Goal: Communication & Community: Answer question/provide support

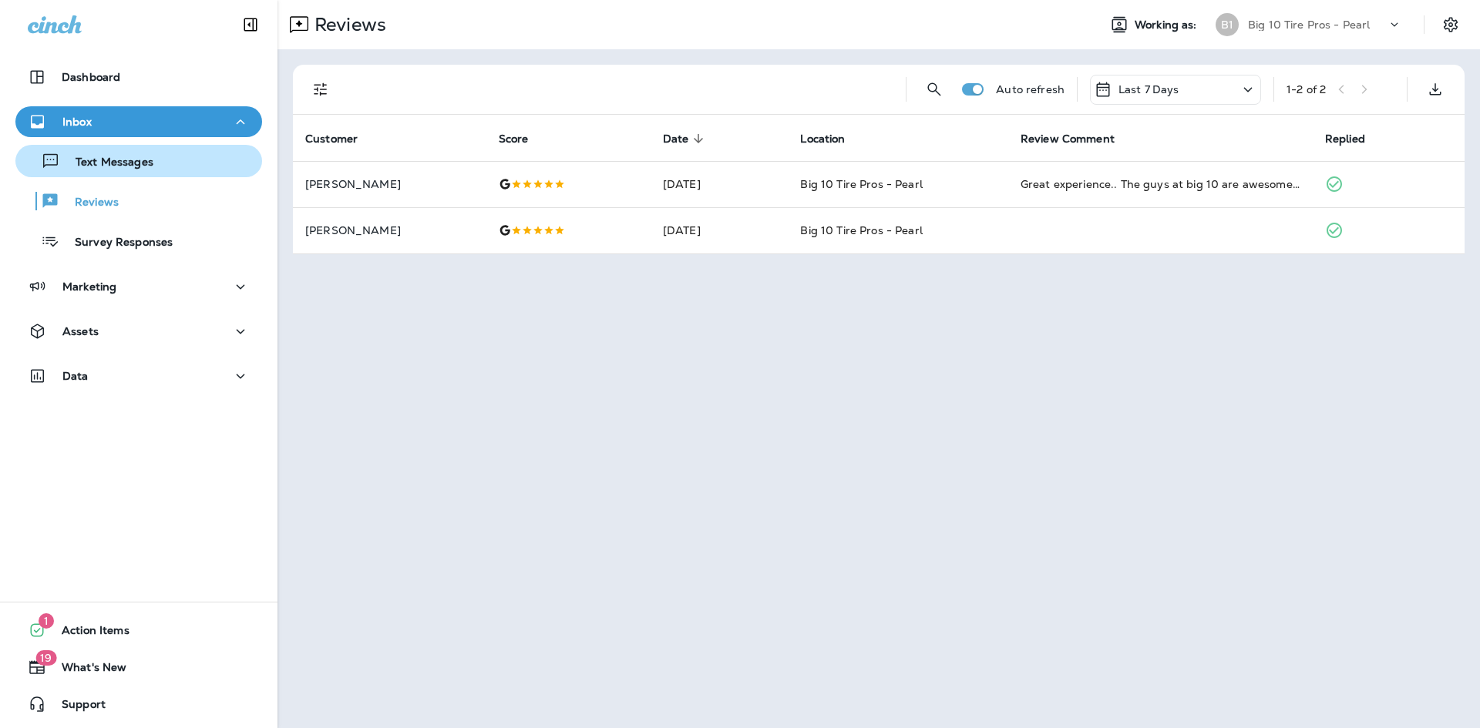
click at [89, 160] on p "Text Messages" at bounding box center [106, 163] width 93 height 15
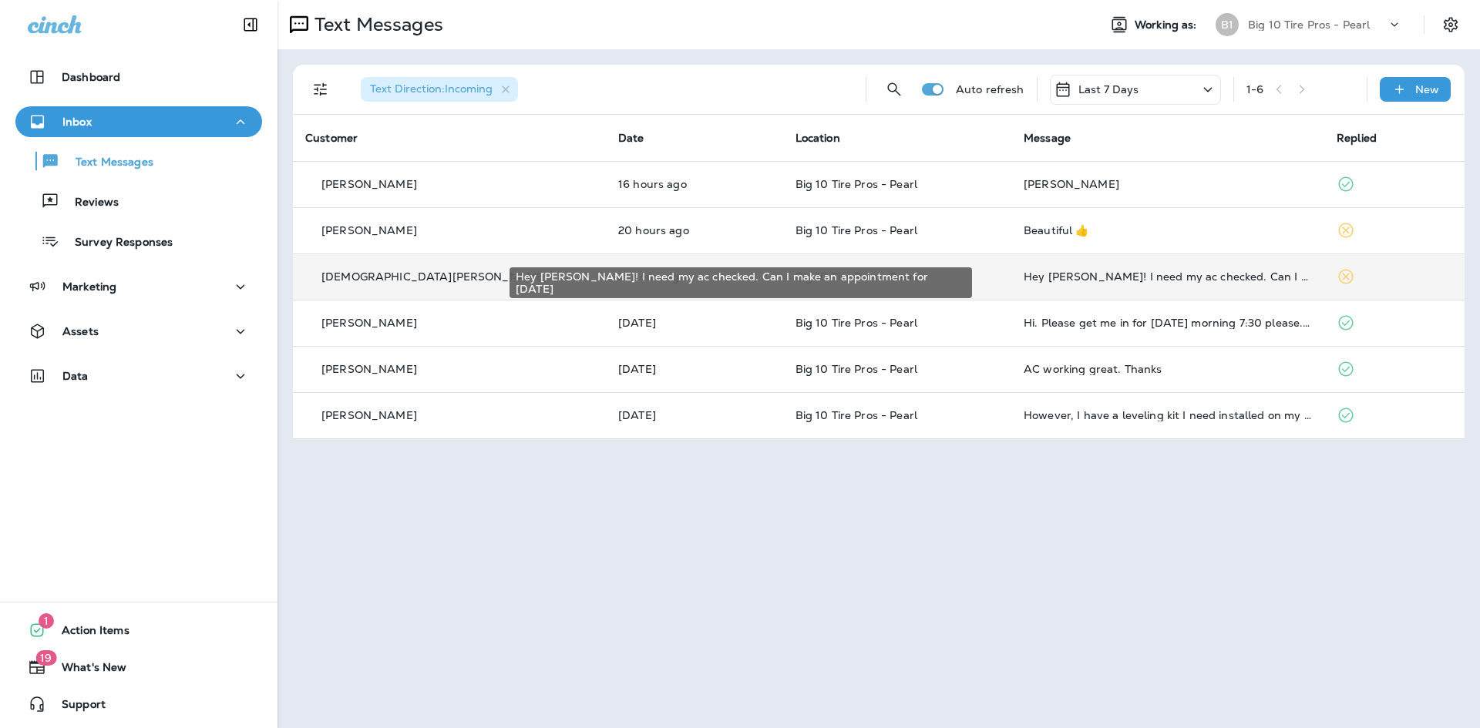
click at [1083, 274] on div "Hey [PERSON_NAME]! I need my ac checked. Can I make an appointment for [DATE]" at bounding box center [1168, 277] width 288 height 12
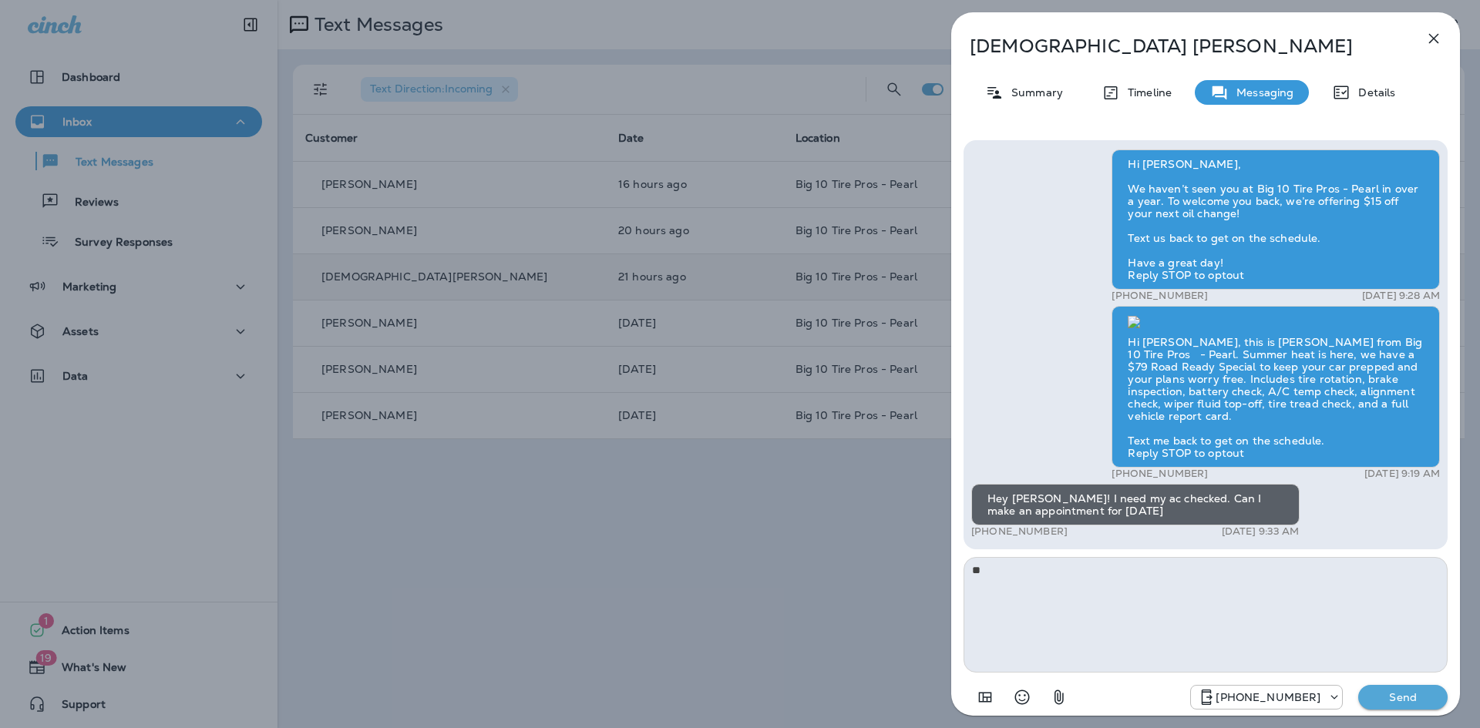
type textarea "*"
type textarea "****"
click at [1412, 700] on p "Send" at bounding box center [1403, 698] width 65 height 14
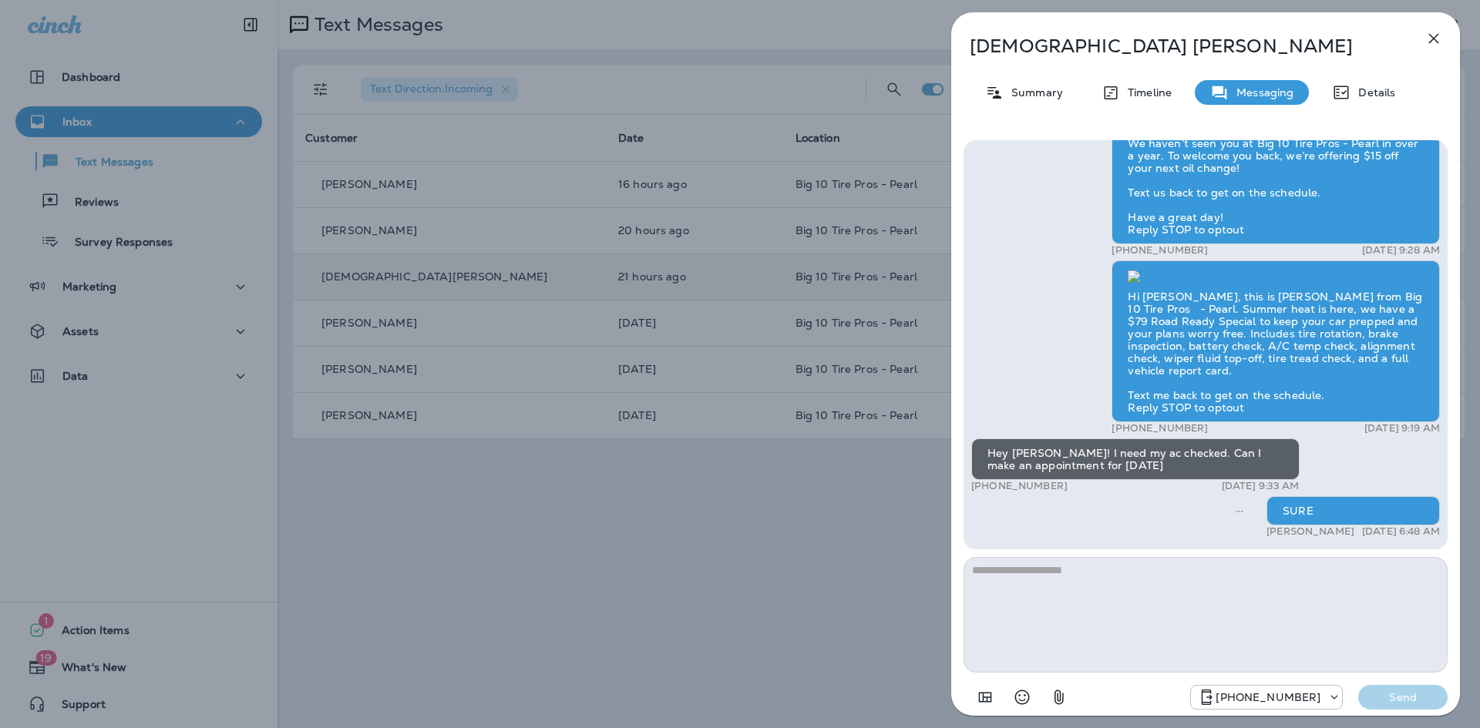
click at [1429, 41] on icon "button" at bounding box center [1434, 38] width 19 height 19
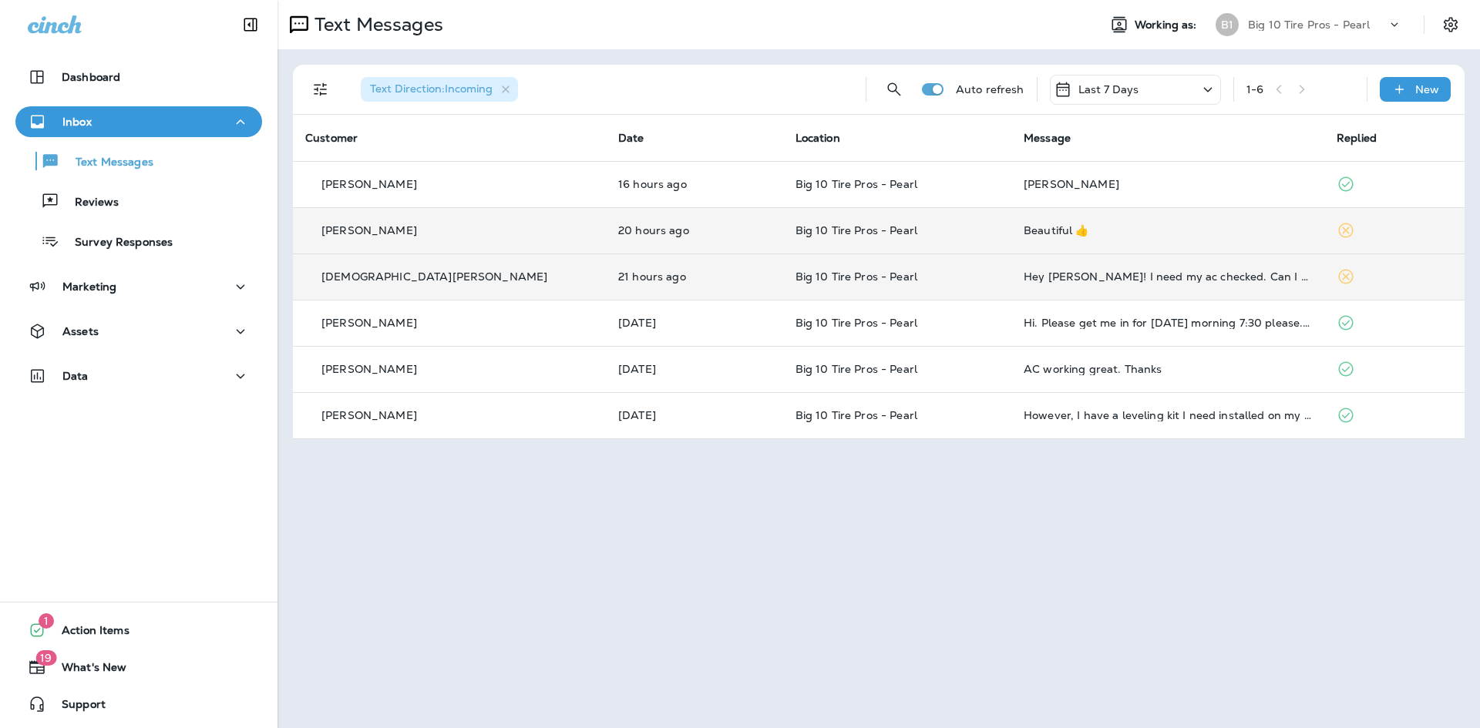
click at [1280, 237] on td "Beautiful 👍" at bounding box center [1167, 230] width 313 height 46
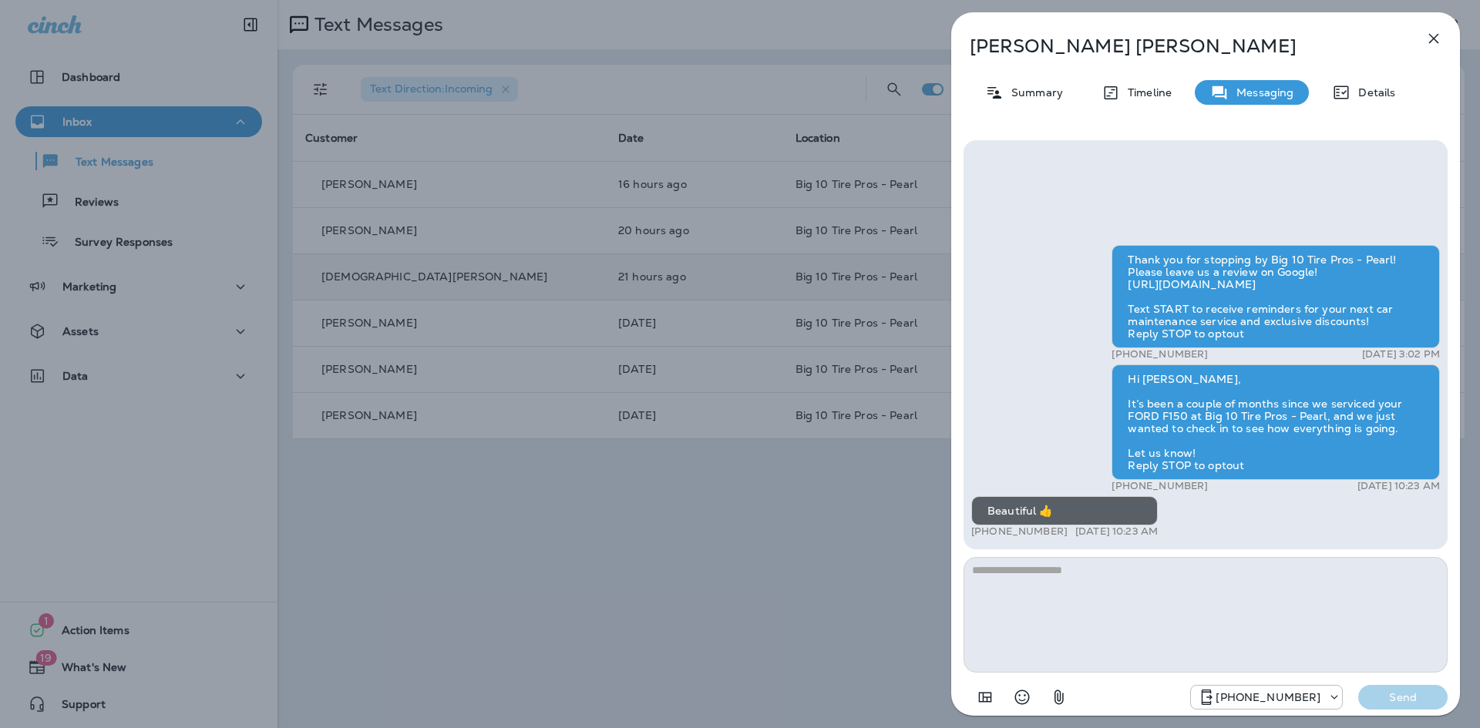
click at [1429, 42] on icon "button" at bounding box center [1434, 38] width 19 height 19
